Goal: Manage account settings

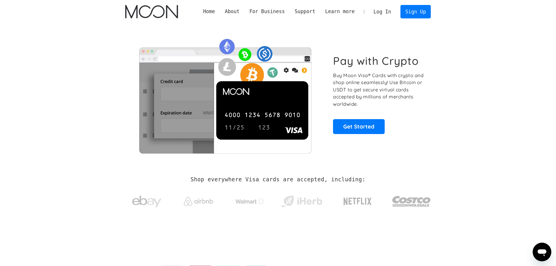
click at [383, 14] on link "Log In" at bounding box center [381, 11] width 27 height 13
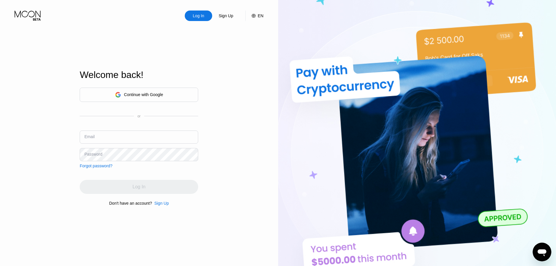
click at [150, 133] on input "text" at bounding box center [139, 136] width 118 height 13
drag, startPoint x: 150, startPoint y: 133, endPoint x: 153, endPoint y: 127, distance: 6.3
click at [150, 132] on input "text" at bounding box center [139, 136] width 118 height 13
type input "gezici"
click at [140, 99] on div "Continue with Google" at bounding box center [139, 94] width 118 height 14
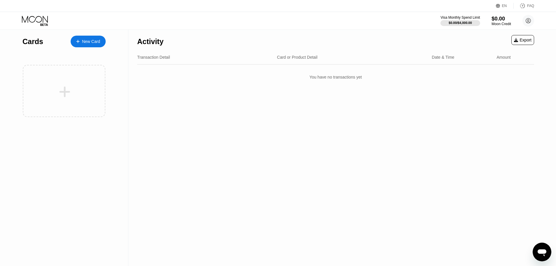
click at [500, 23] on div "Moon Credit" at bounding box center [501, 24] width 20 height 4
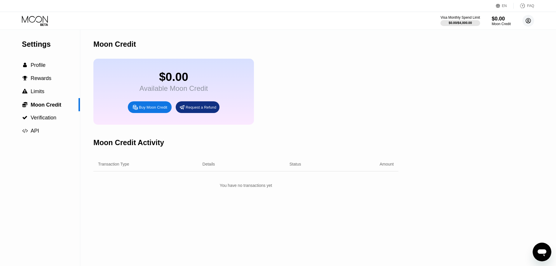
click at [526, 21] on circle at bounding box center [528, 21] width 12 height 12
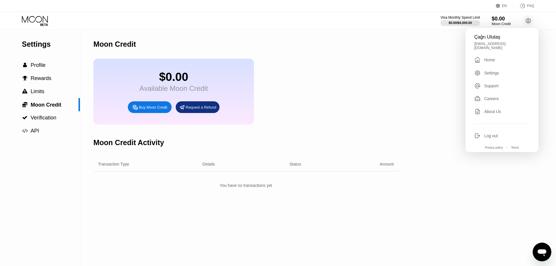
click at [497, 128] on div "Çağrı Ulutaş tuncerahmet276@gmail.com  Home Settings Support Careers About Us …" at bounding box center [501, 90] width 73 height 124
click at [494, 133] on div "Log out" at bounding box center [491, 135] width 14 height 5
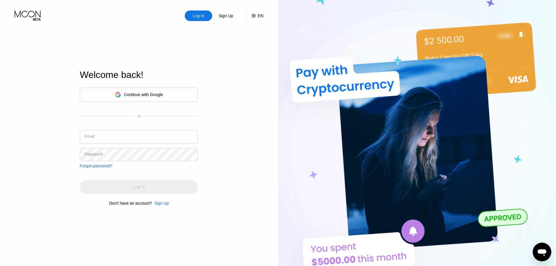
click at [125, 132] on input "text" at bounding box center [139, 136] width 118 height 13
type input "gezicimehmetali8@gmail.com"
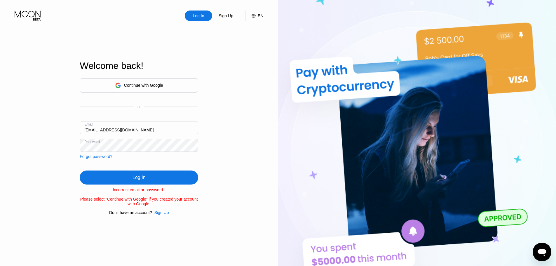
click at [162, 100] on div "Continue with Google or Email gezicimehmetali8@gmail.com Password Forgot passwo…" at bounding box center [139, 118] width 118 height 80
click at [162, 97] on div "Continue with Google or Email gezicimehmetali8@gmail.com Password Forgot passwo…" at bounding box center [139, 118] width 118 height 80
click at [165, 84] on div "Continue with Google" at bounding box center [139, 85] width 118 height 14
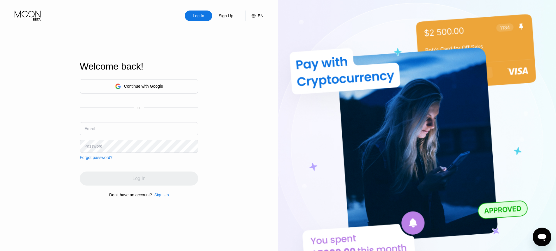
click at [135, 90] on div "Continue with Google" at bounding box center [139, 86] width 118 height 14
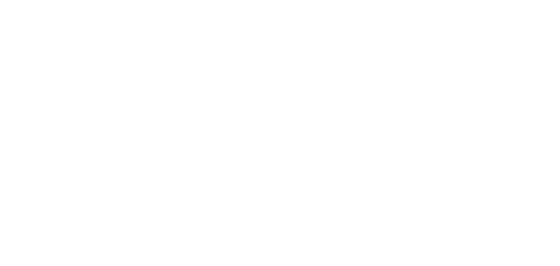
click at [387, 50] on div at bounding box center [280, 133] width 560 height 266
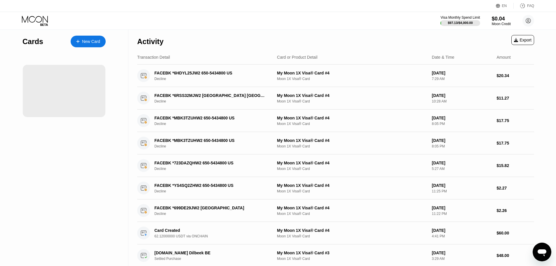
click at [302, 30] on div "Activity Export" at bounding box center [335, 40] width 397 height 20
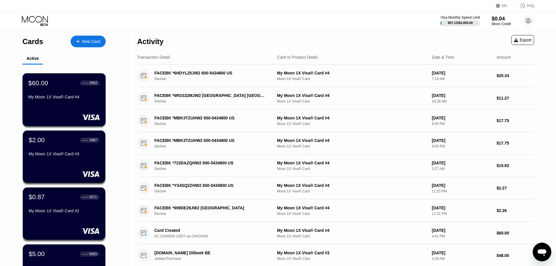
click at [73, 101] on div "My Moon 1X Visa® Card #4" at bounding box center [63, 97] width 71 height 7
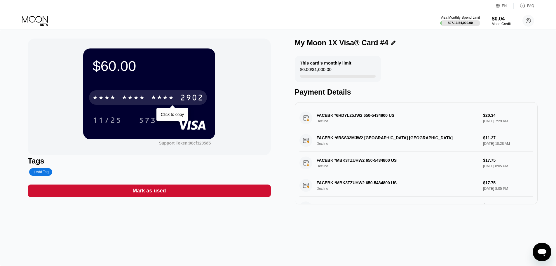
click at [167, 97] on div "* * * *" at bounding box center [162, 98] width 23 height 9
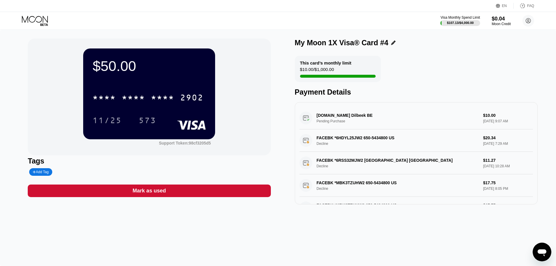
click at [437, 148] on div "FACEBK *6HDYL25JW2 650-5434800 US Decline $20.34 [DATE] 7:29 AM" at bounding box center [415, 140] width 233 height 22
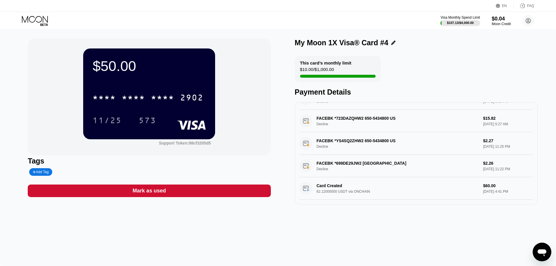
drag, startPoint x: 439, startPoint y: 184, endPoint x: 438, endPoint y: 171, distance: 12.8
